Goal: Information Seeking & Learning: Learn about a topic

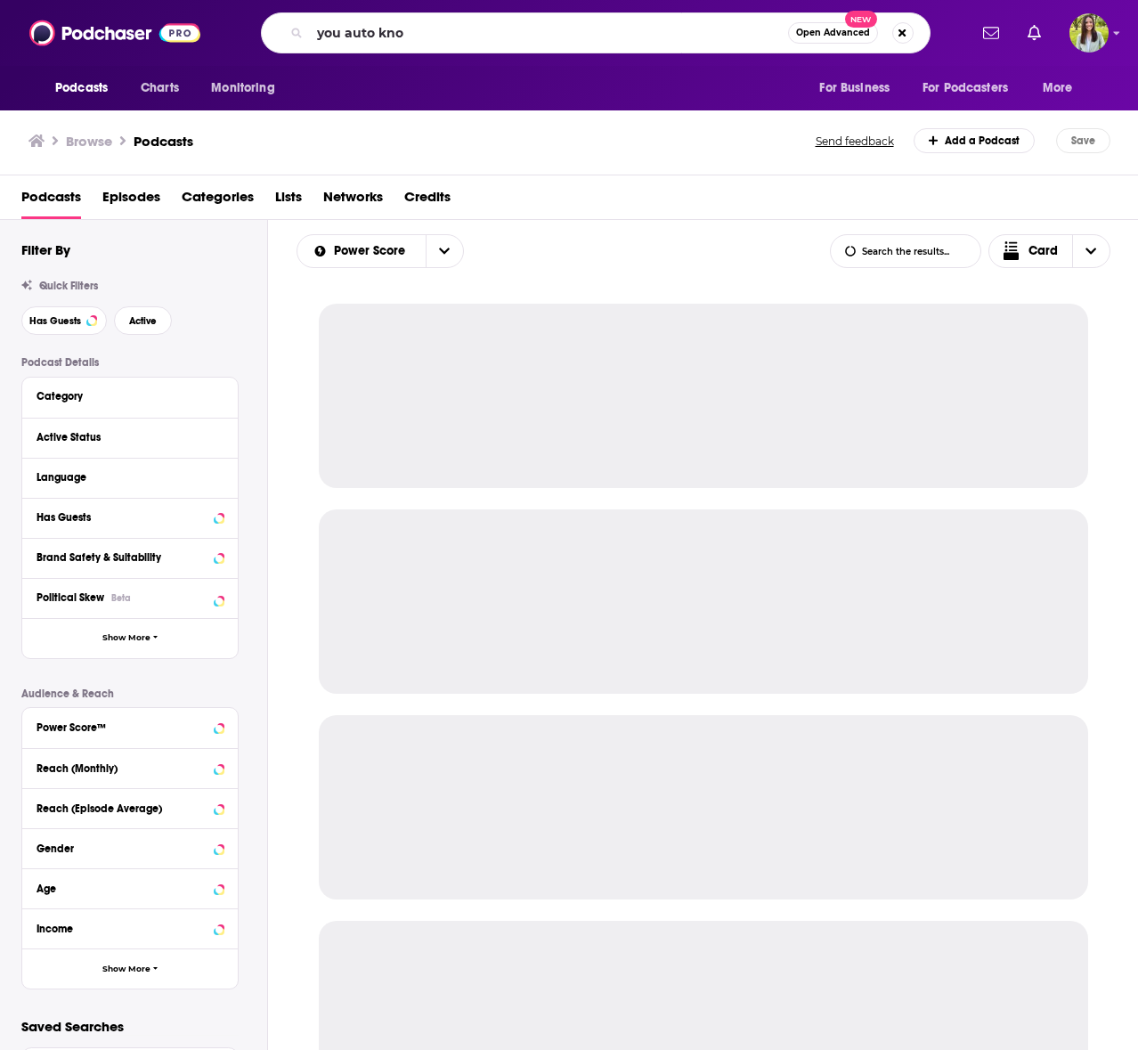
type input "you auto know"
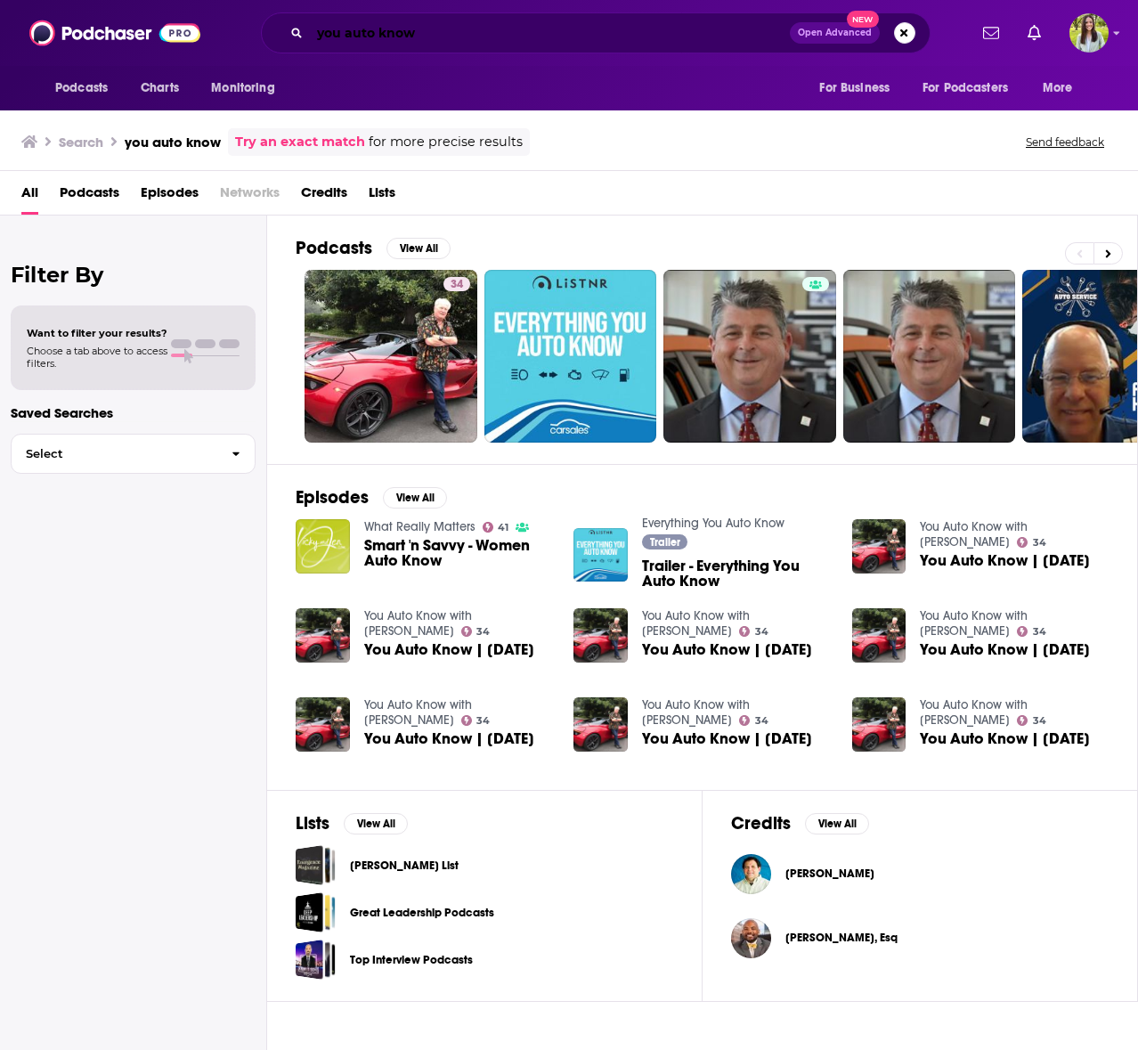
click at [521, 44] on input "you auto know" at bounding box center [550, 33] width 480 height 28
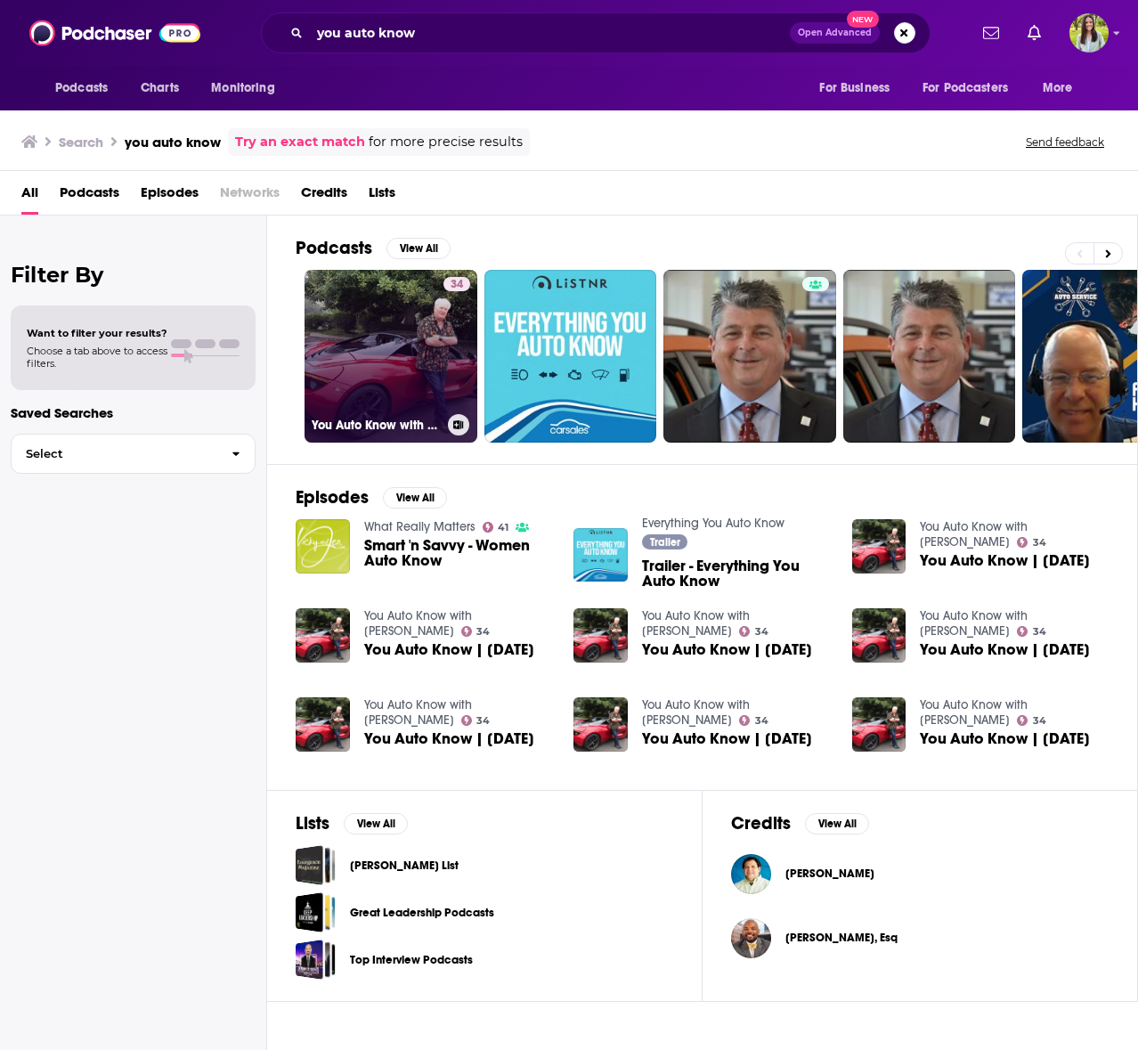
click at [370, 325] on link "34 You Auto Know with [PERSON_NAME]" at bounding box center [391, 356] width 173 height 173
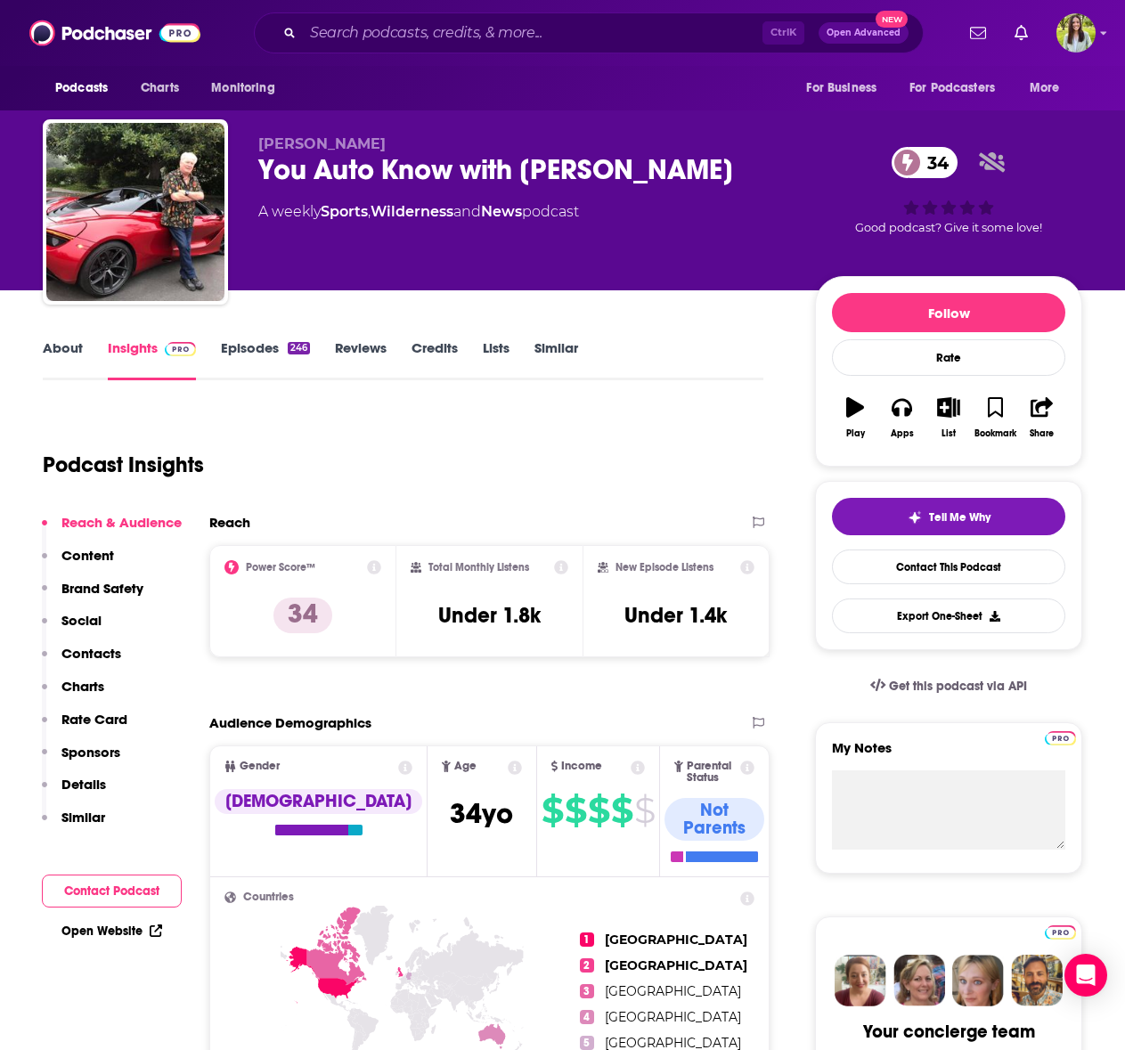
click at [61, 341] on link "About" at bounding box center [63, 359] width 40 height 41
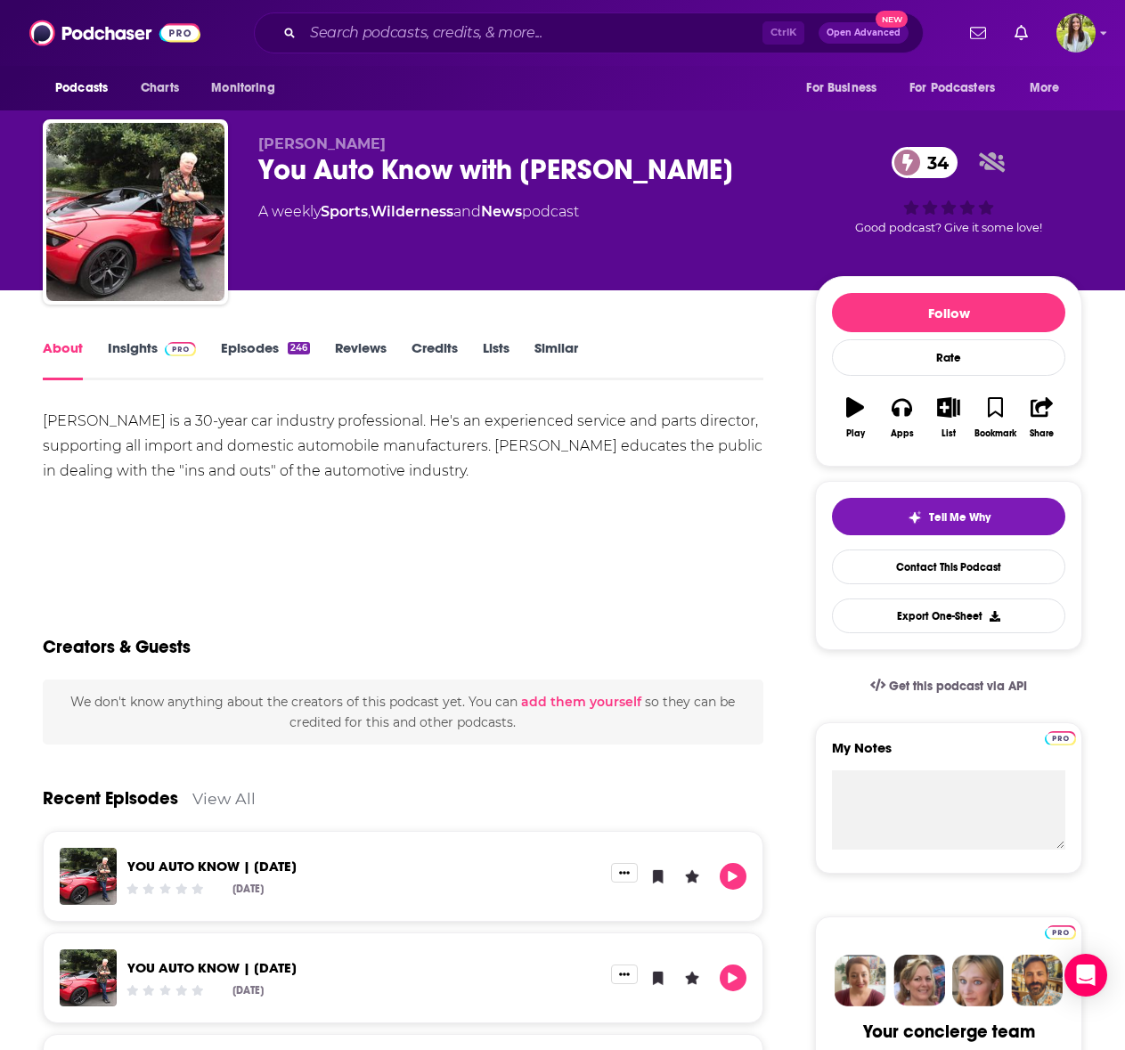
click at [256, 355] on link "Episodes 246" at bounding box center [265, 359] width 89 height 41
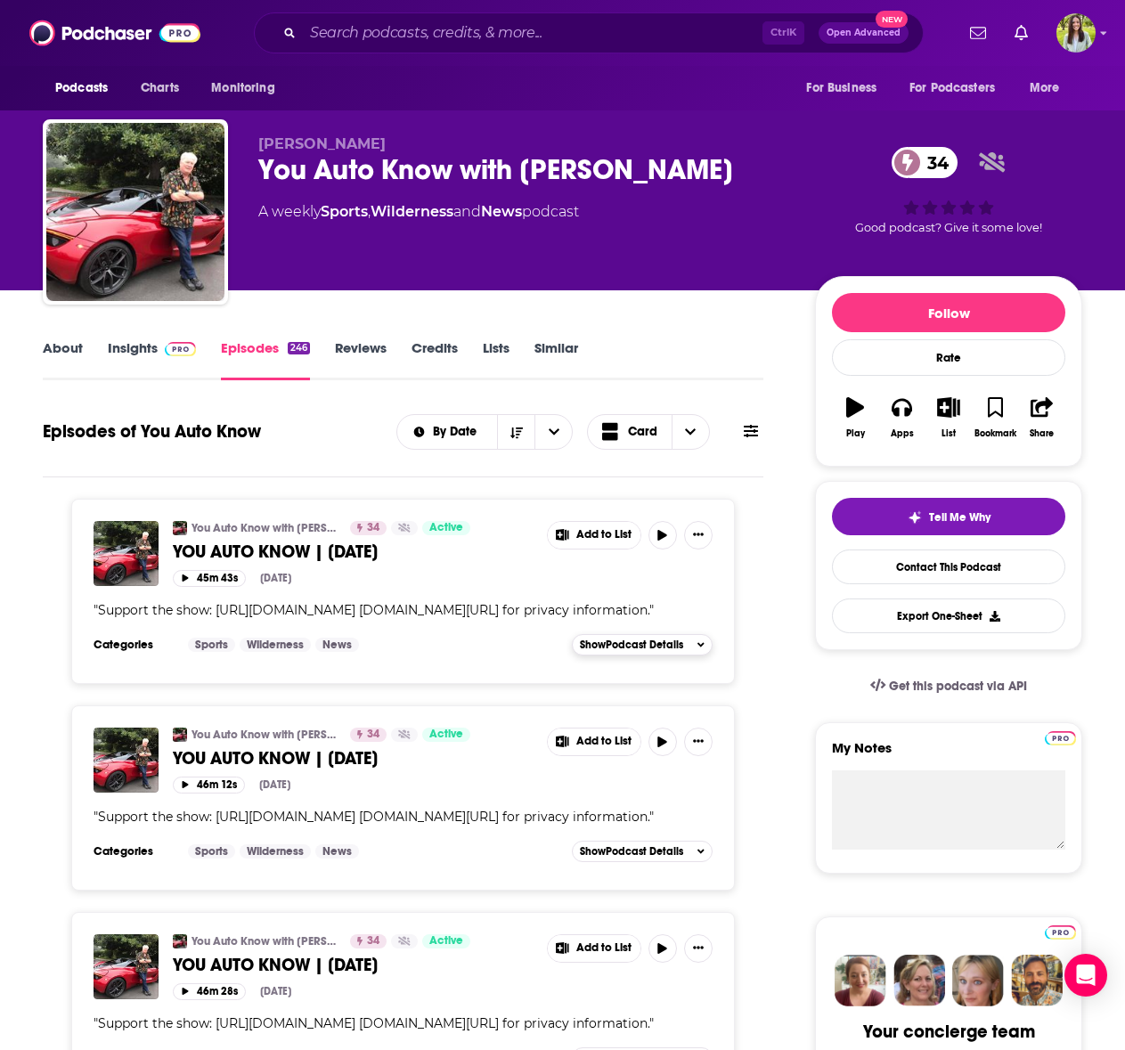
click at [665, 651] on span "Show Podcast Details" at bounding box center [631, 645] width 103 height 12
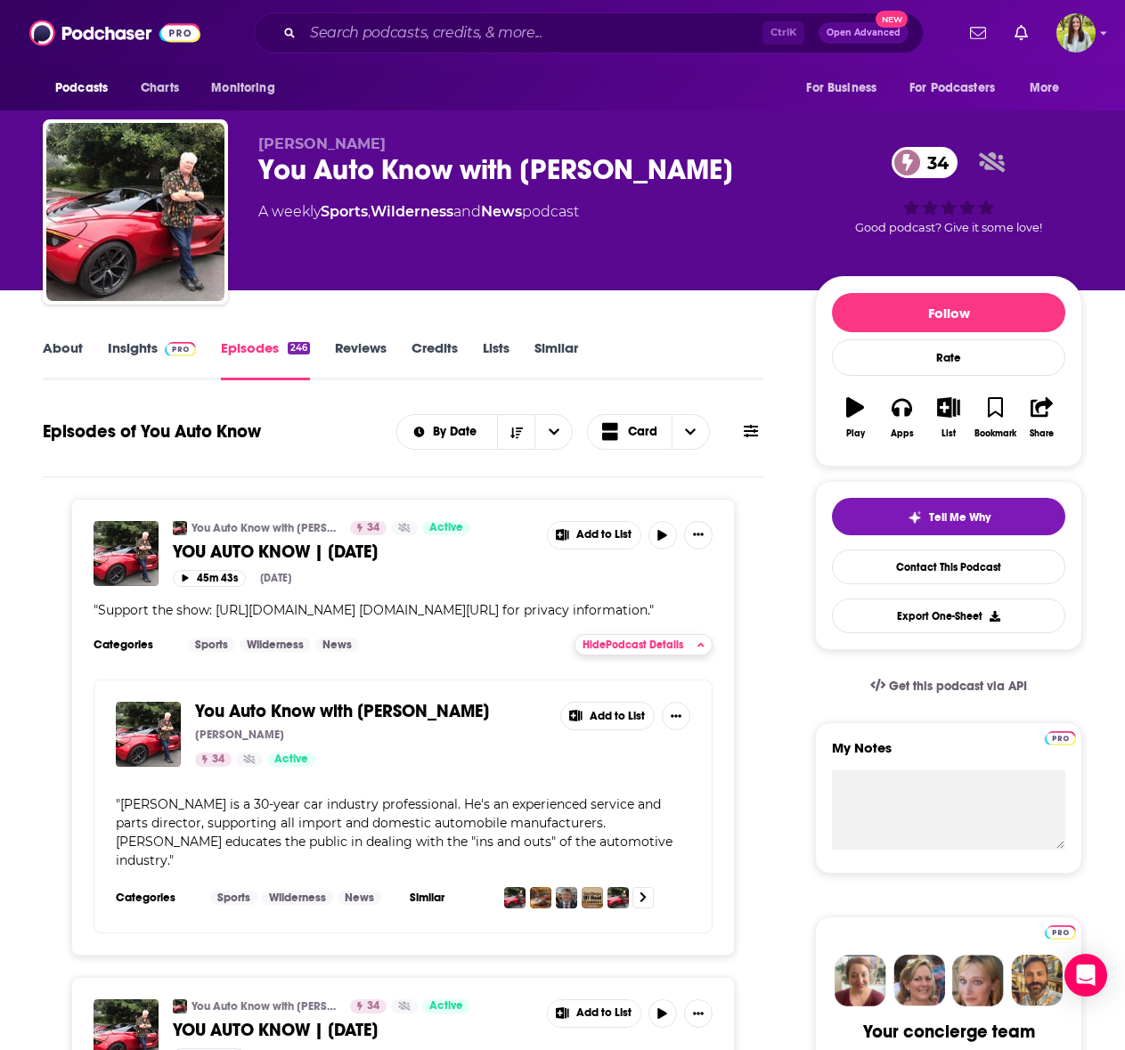
click at [665, 651] on span "Hide Podcast Details" at bounding box center [632, 645] width 101 height 12
